Goal: Information Seeking & Learning: Learn about a topic

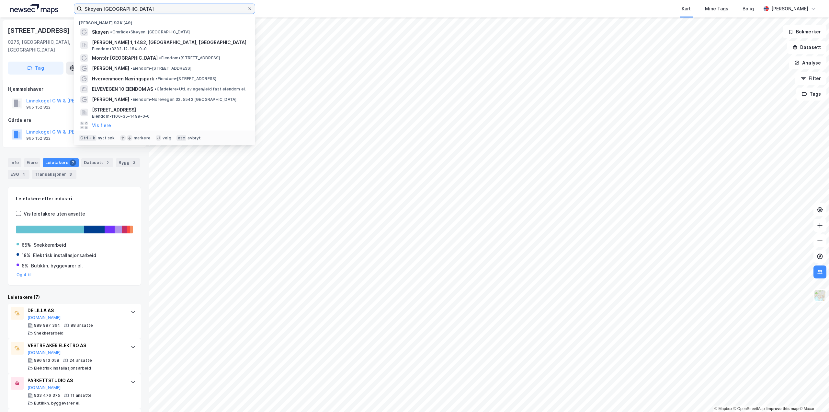
scroll to position [0, 0]
drag, startPoint x: 126, startPoint y: 11, endPoint x: 64, endPoint y: 15, distance: 62.0
click at [64, 15] on div "Skøyen oslo Nylige søk (49) [GEOGRAPHIC_DATA] • Område • [GEOGRAPHIC_DATA], [GE…" at bounding box center [414, 8] width 829 height 17
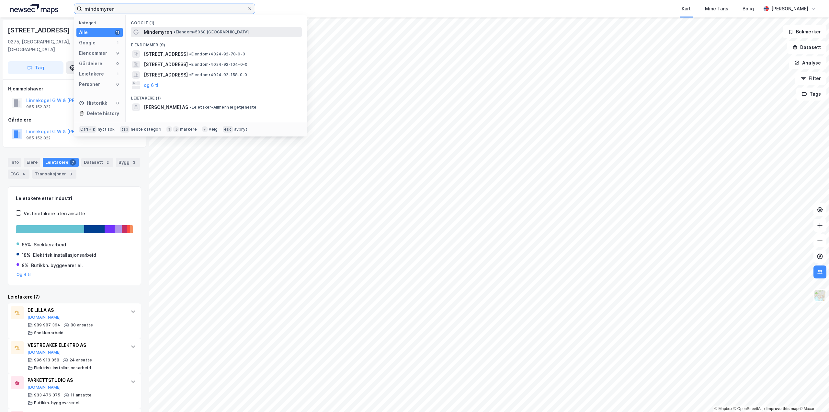
type input "mindemyren"
click at [175, 34] on span "• Eiendom • 5068 [GEOGRAPHIC_DATA]" at bounding box center [211, 31] width 75 height 5
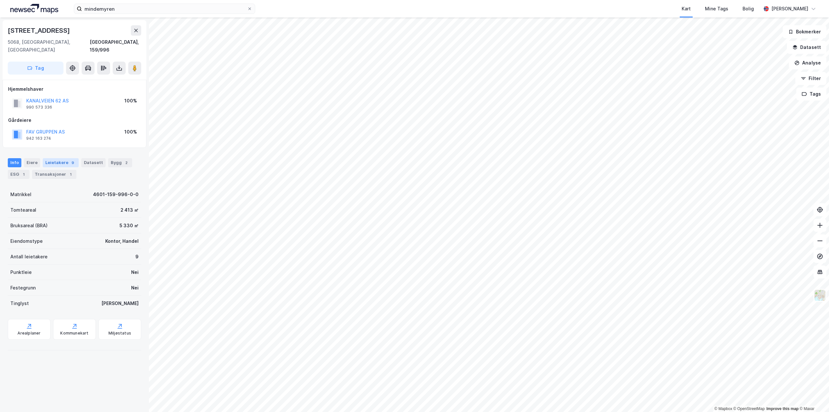
click at [51, 158] on div "Leietakere 9" at bounding box center [61, 162] width 36 height 9
